Goal: Information Seeking & Learning: Check status

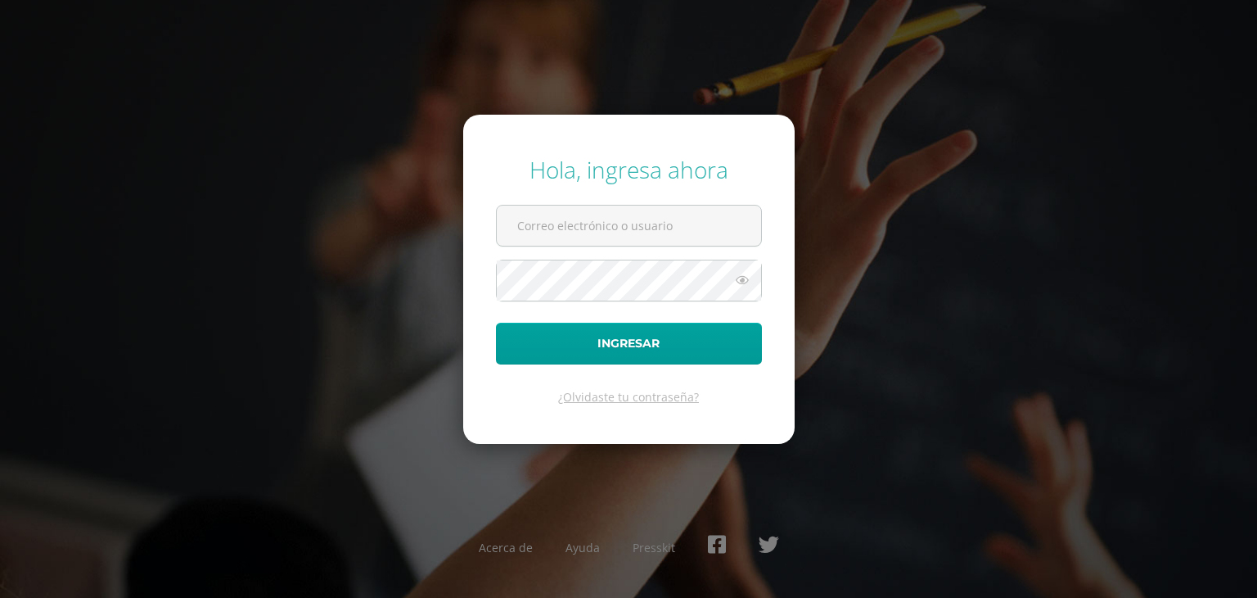
type input "[EMAIL_ADDRESS][DOMAIN_NAME]"
click at [496, 322] on button "Ingresar" at bounding box center [629, 343] width 266 height 42
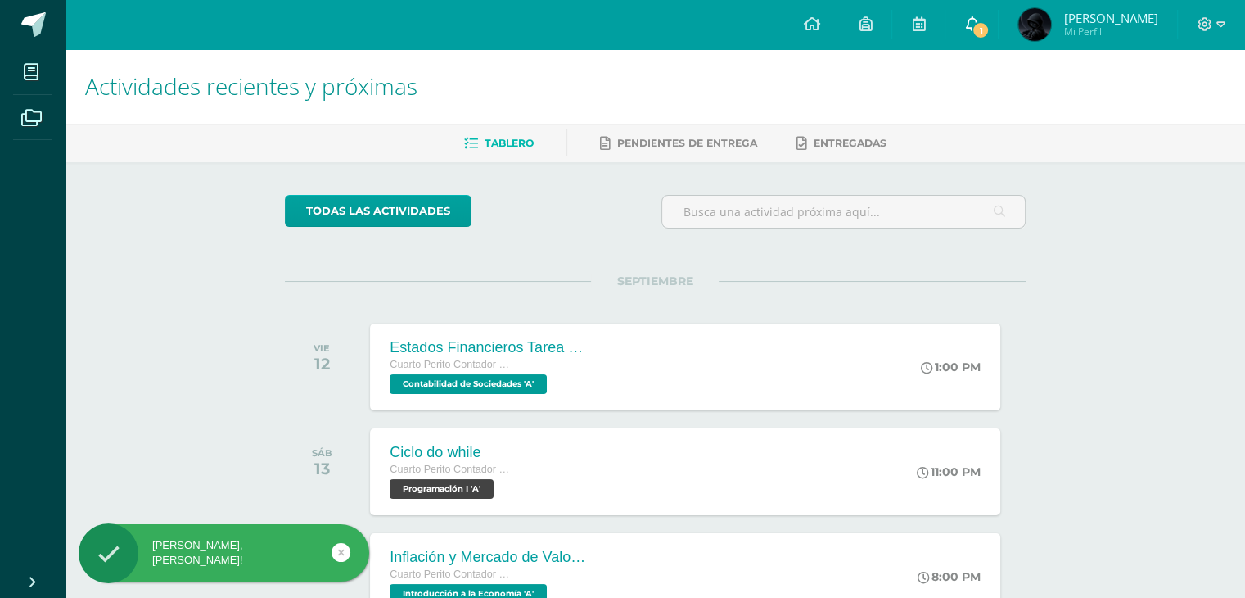
click at [998, 14] on link "1" at bounding box center [971, 24] width 52 height 49
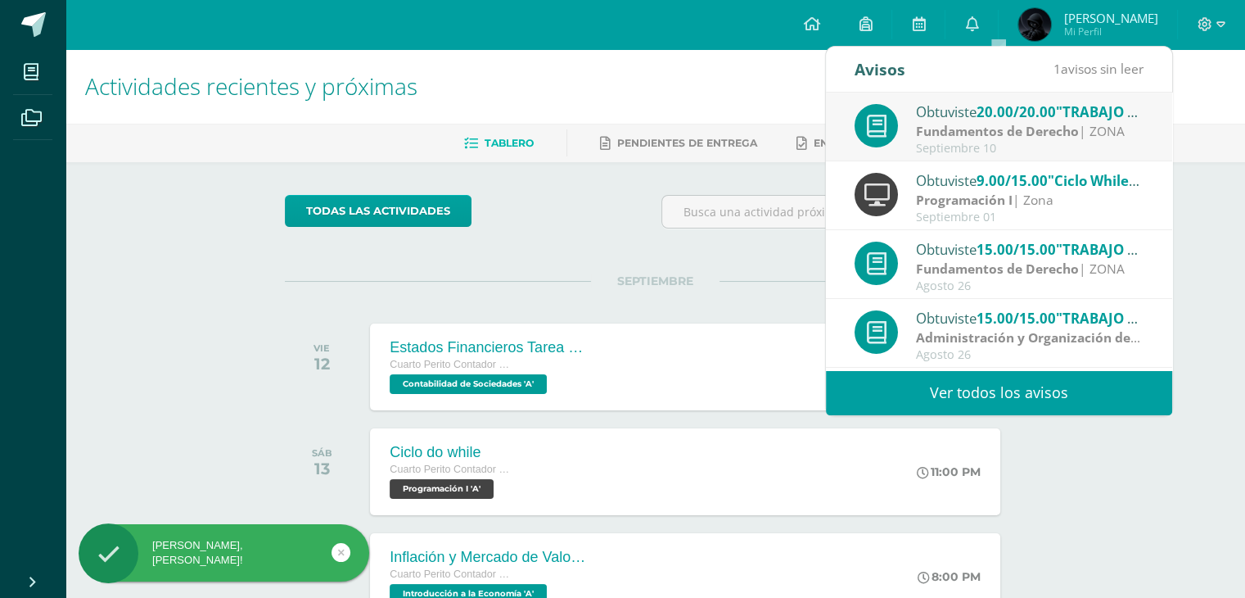
click at [1054, 111] on span "20.00/20.00" at bounding box center [1015, 111] width 79 height 19
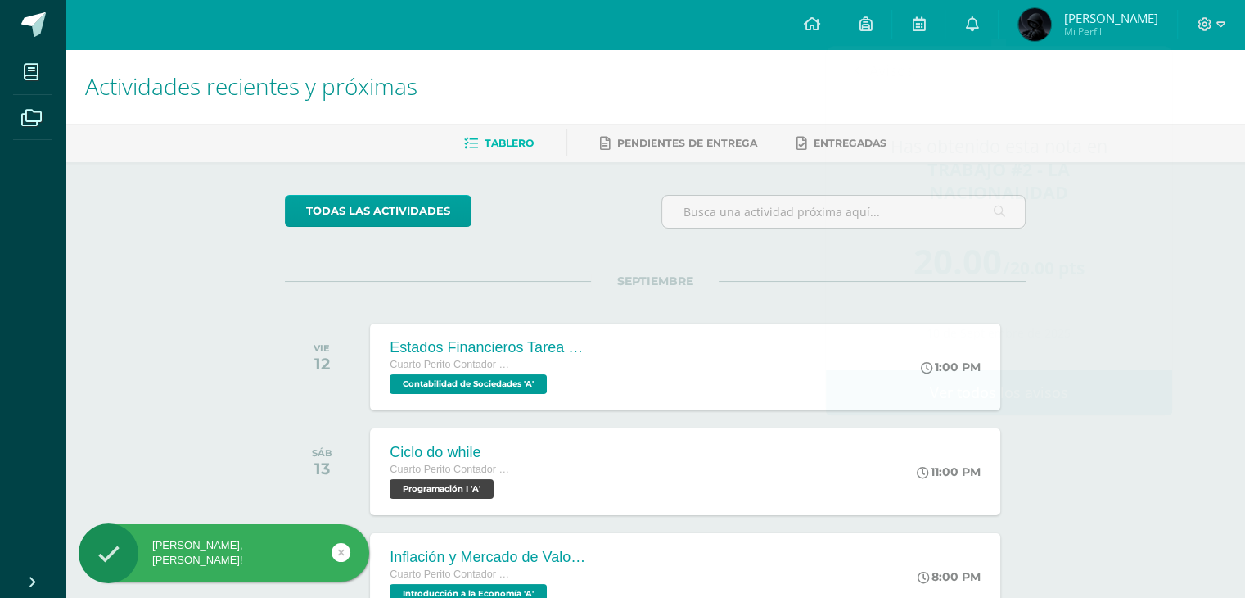
click at [805, 92] on h1 "Actividades recientes y próximas" at bounding box center [655, 86] width 1140 height 74
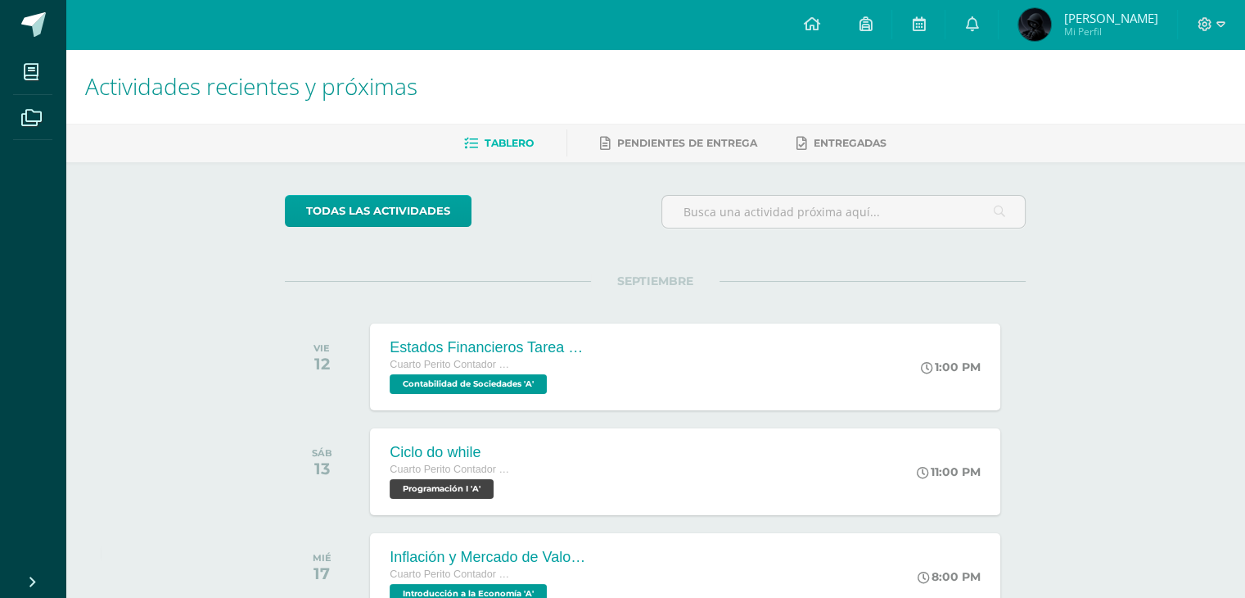
click at [1081, 14] on span "Angel David Mi Perfil" at bounding box center [1088, 24] width 146 height 33
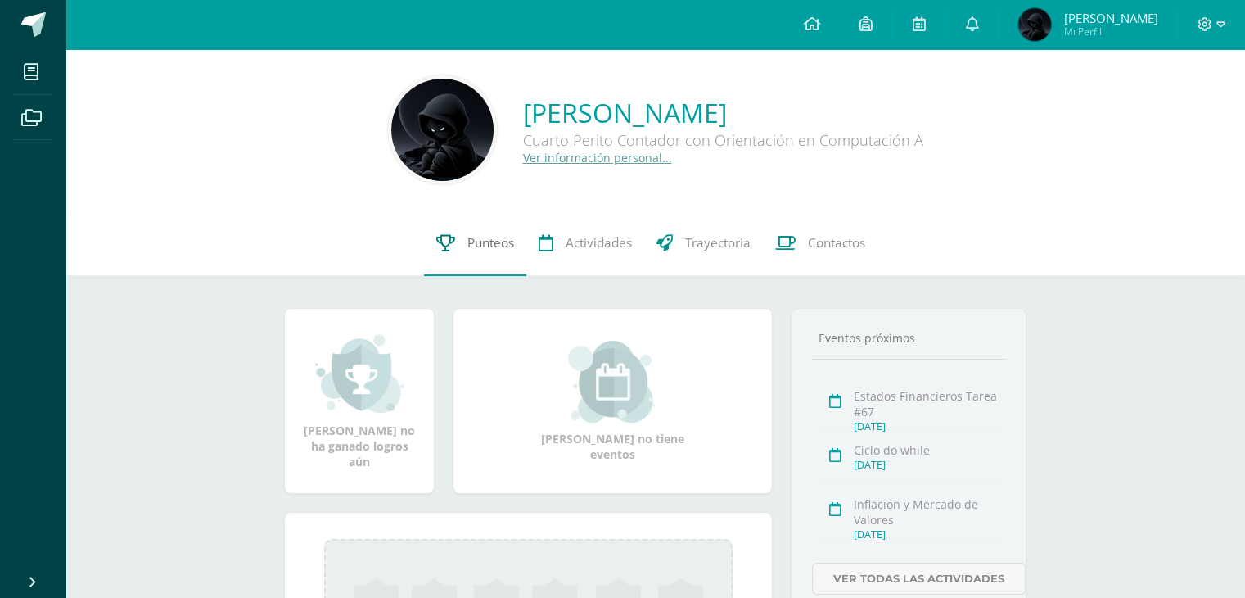
click at [505, 266] on link "Punteos" at bounding box center [475, 242] width 102 height 65
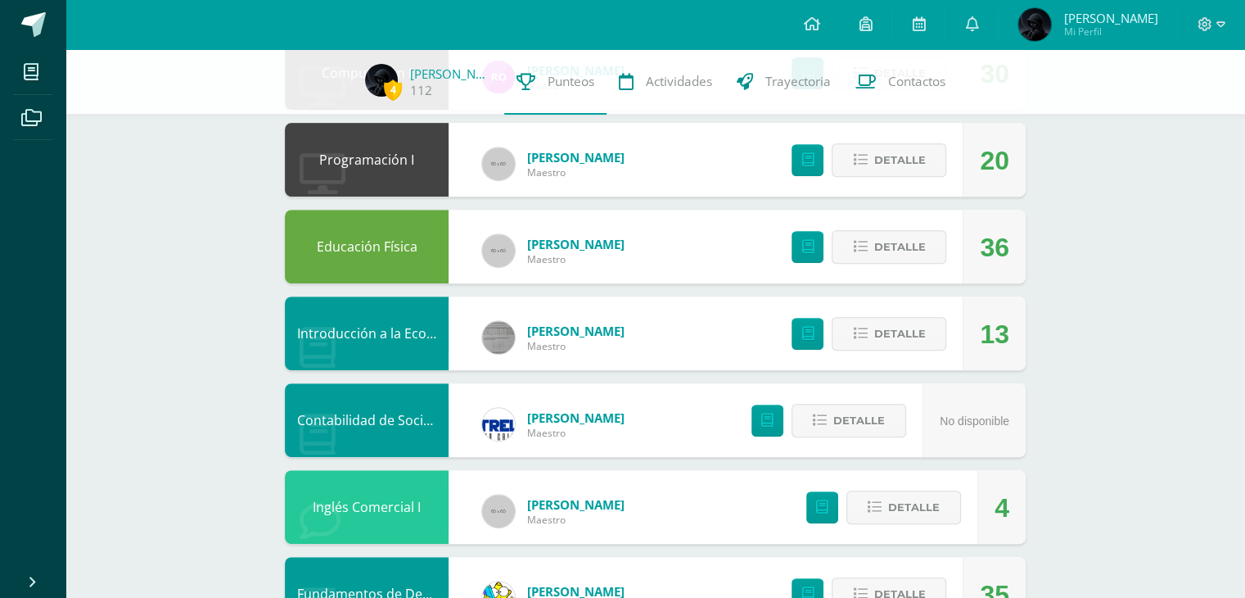
scroll to position [720, 0]
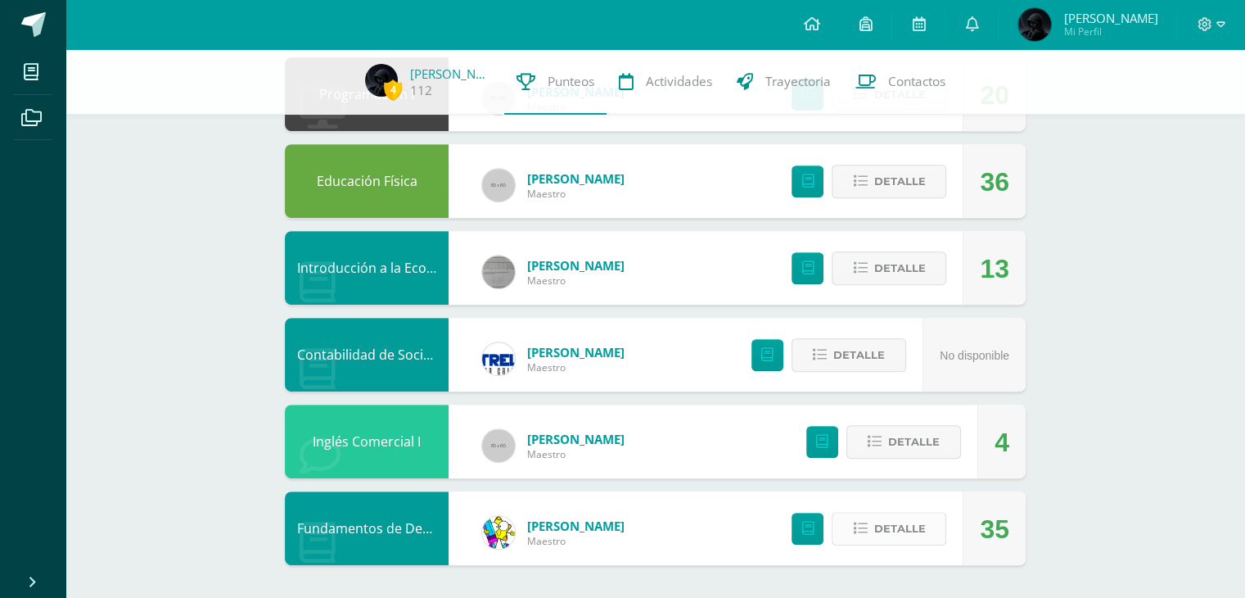
click at [886, 525] on span "Detalle" at bounding box center [899, 528] width 52 height 30
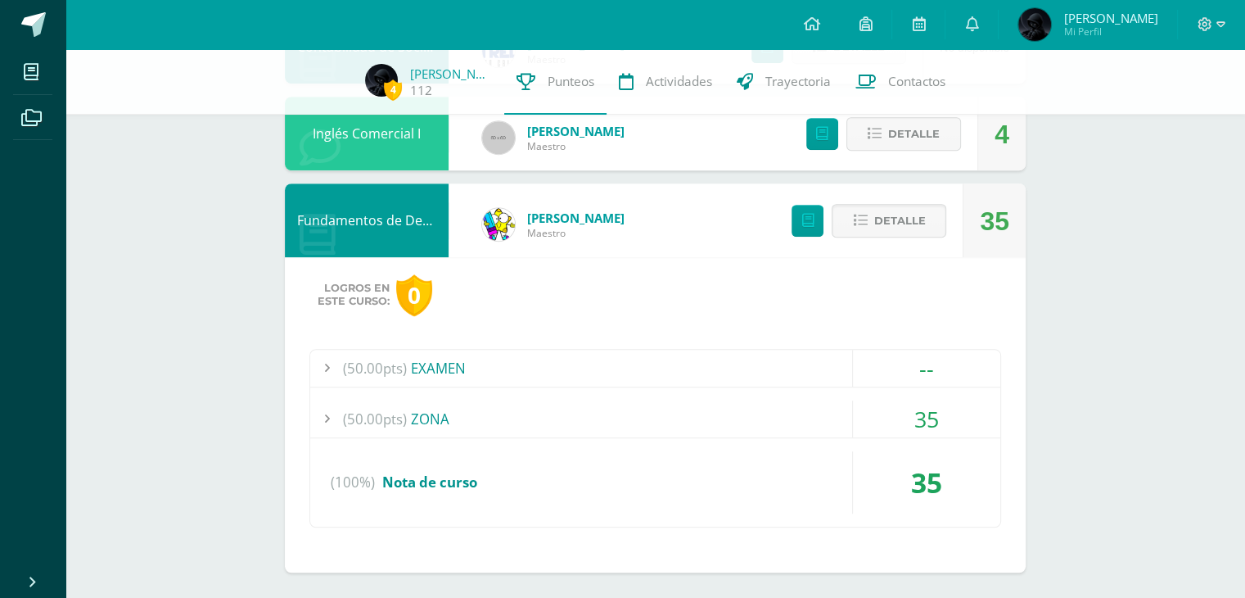
scroll to position [1035, 0]
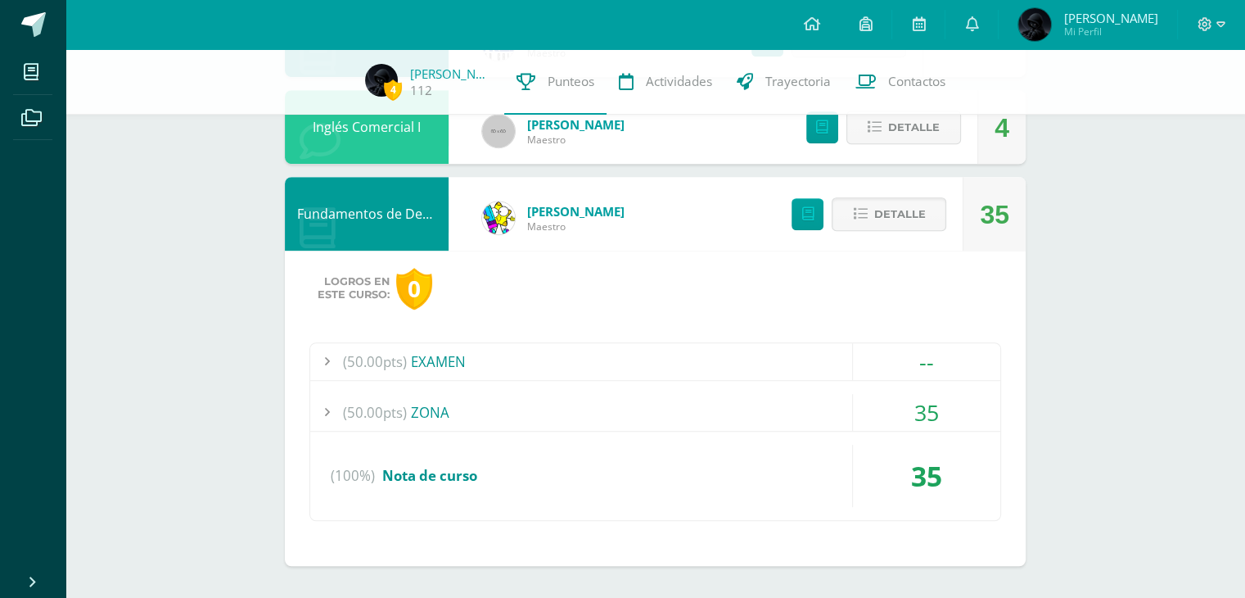
click at [576, 420] on div "(50.00pts) ZONA" at bounding box center [655, 412] width 690 height 37
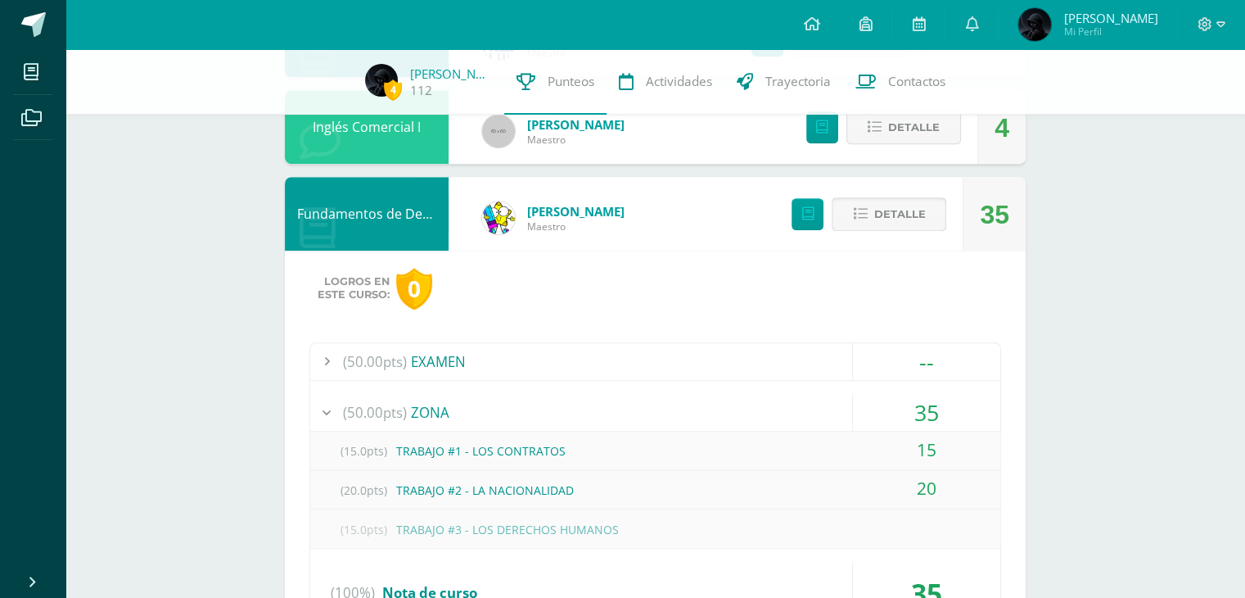
click at [874, 228] on button "Detalle" at bounding box center [889, 214] width 115 height 34
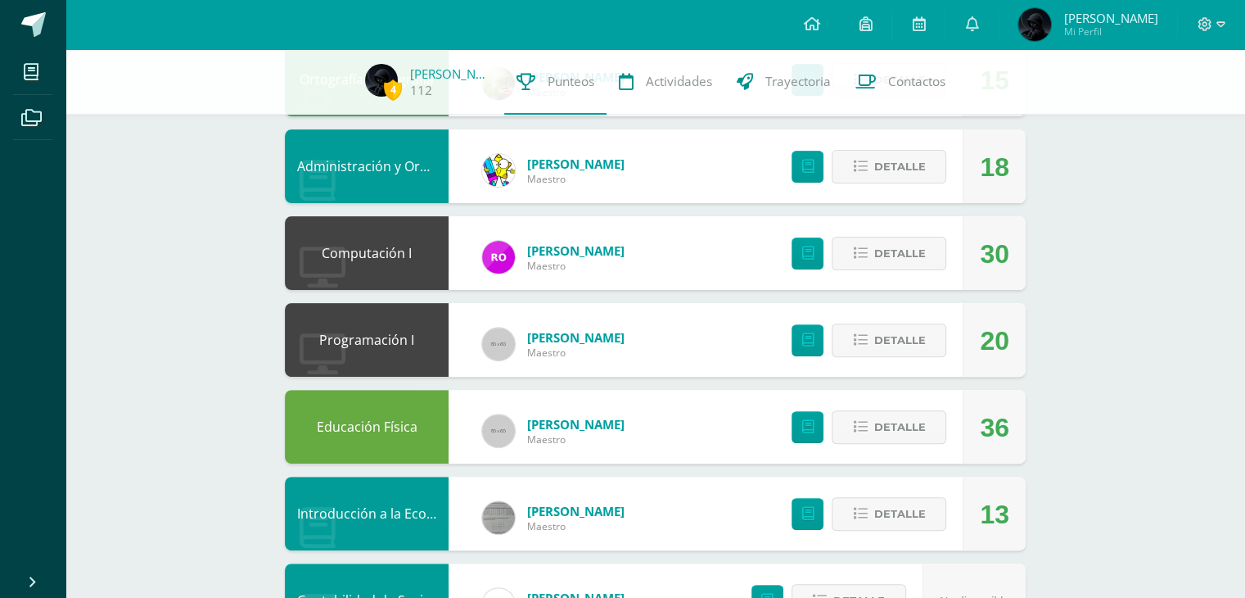
scroll to position [147, 0]
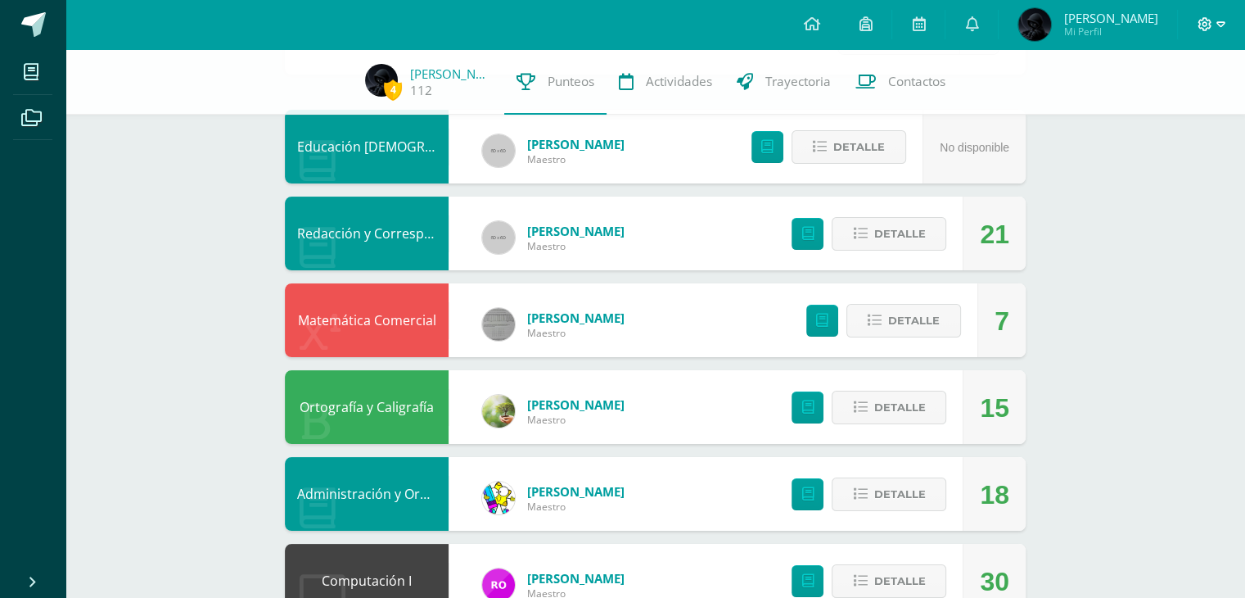
click at [1211, 16] on span at bounding box center [1211, 25] width 28 height 18
click at [1159, 119] on span "Cerrar sesión" at bounding box center [1169, 112] width 74 height 16
